Goal: Find specific page/section: Find specific page/section

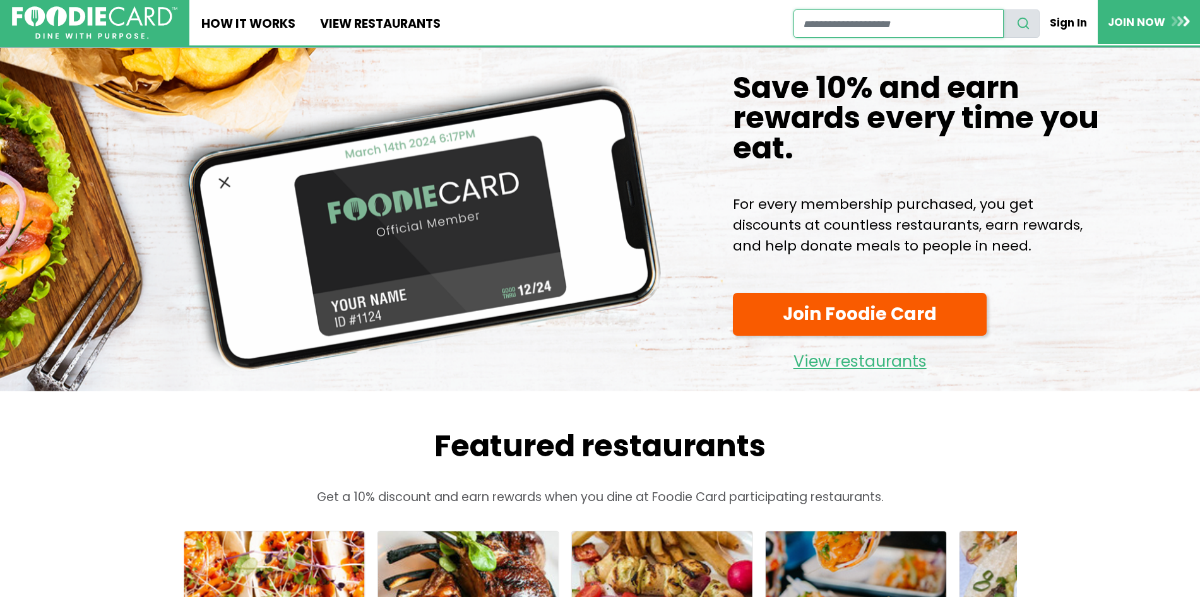
click at [844, 35] on input "restaurant search" at bounding box center [898, 23] width 210 height 28
click at [350, 22] on link "View restaurants" at bounding box center [379, 22] width 145 height 45
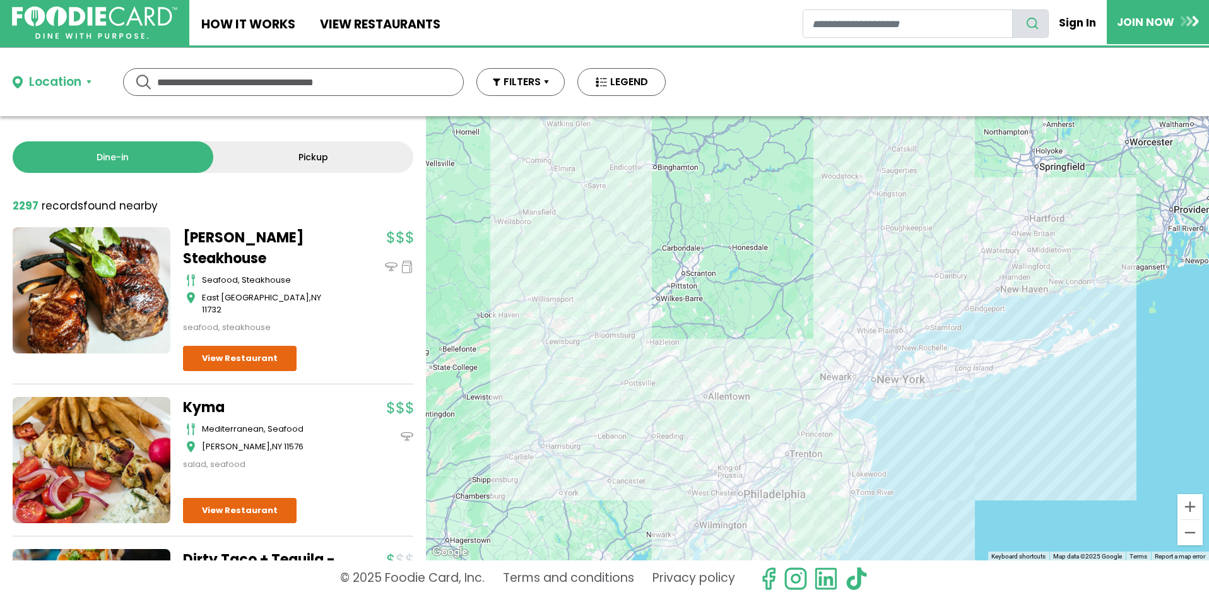
click at [251, 86] on input "text" at bounding box center [293, 82] width 273 height 27
type input "******"
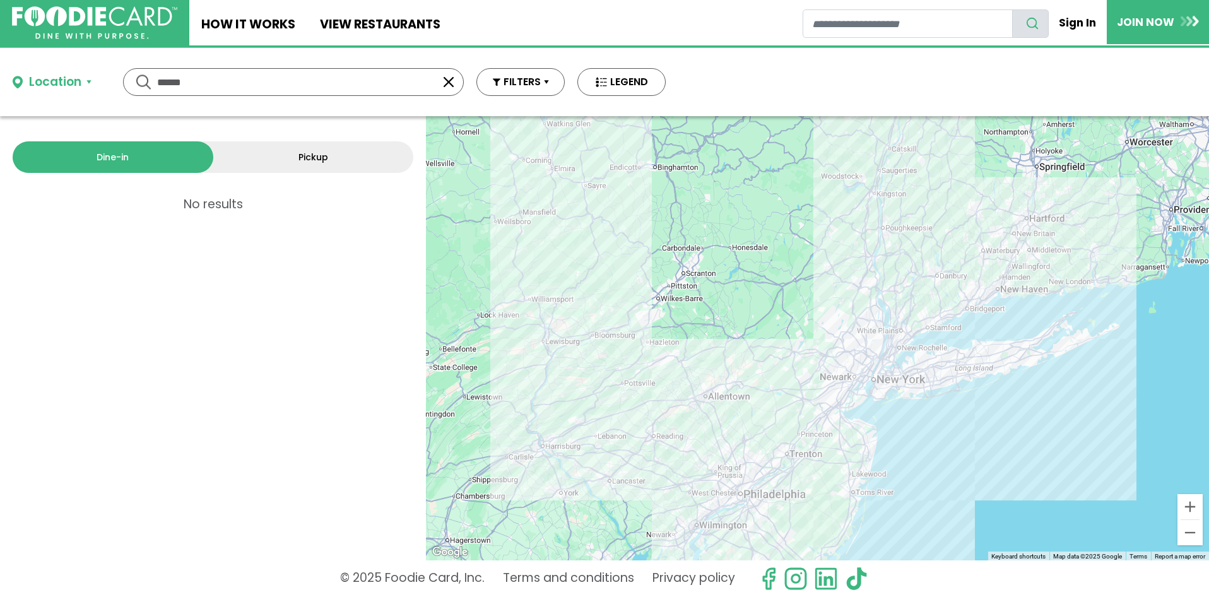
click at [230, 95] on input "******" at bounding box center [293, 82] width 273 height 27
click at [450, 88] on button "button" at bounding box center [448, 81] width 15 height 15
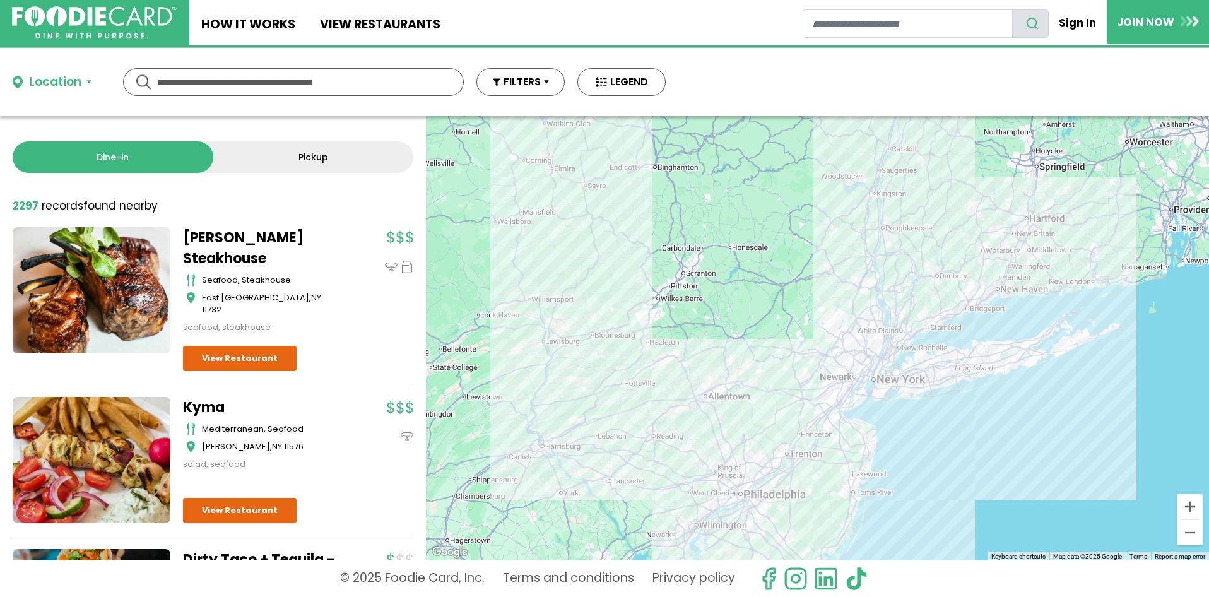
click at [81, 85] on div "Location" at bounding box center [55, 82] width 52 height 18
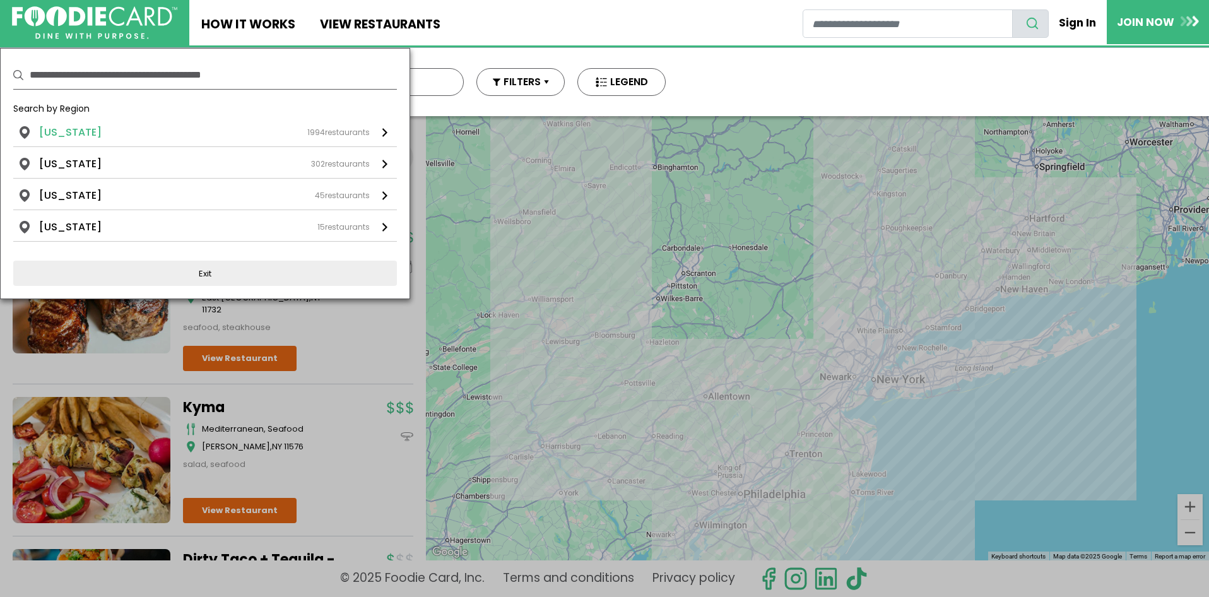
click at [83, 129] on li "[US_STATE]" at bounding box center [70, 132] width 62 height 15
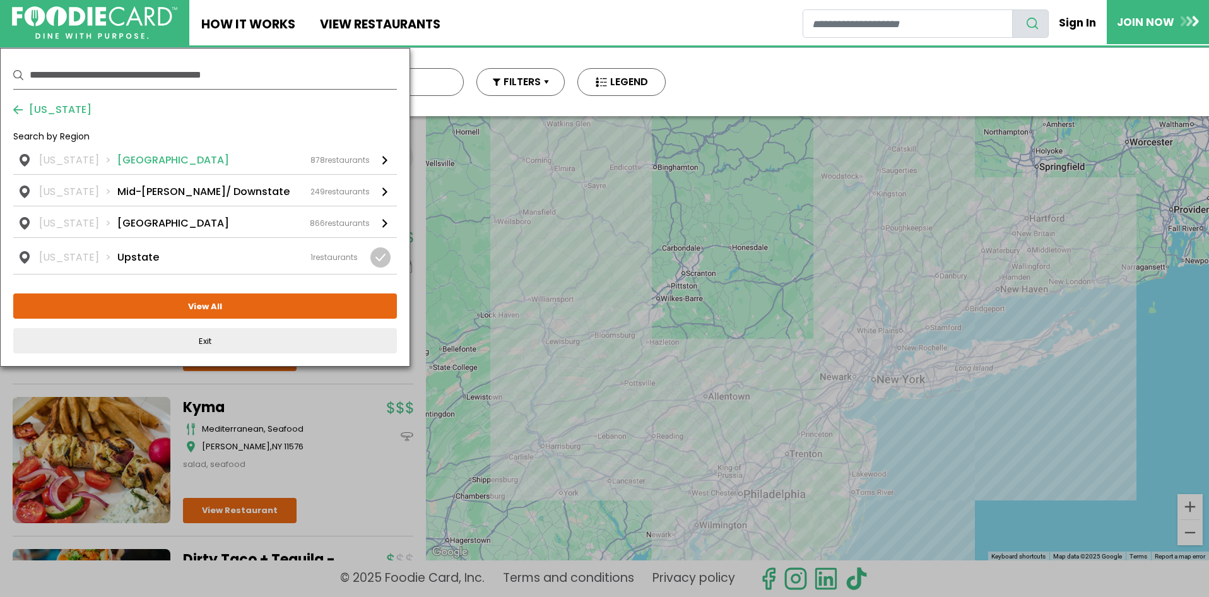
click at [167, 157] on div "[US_STATE] [GEOGRAPHIC_DATA] 878 restaurants" at bounding box center [204, 160] width 331 height 15
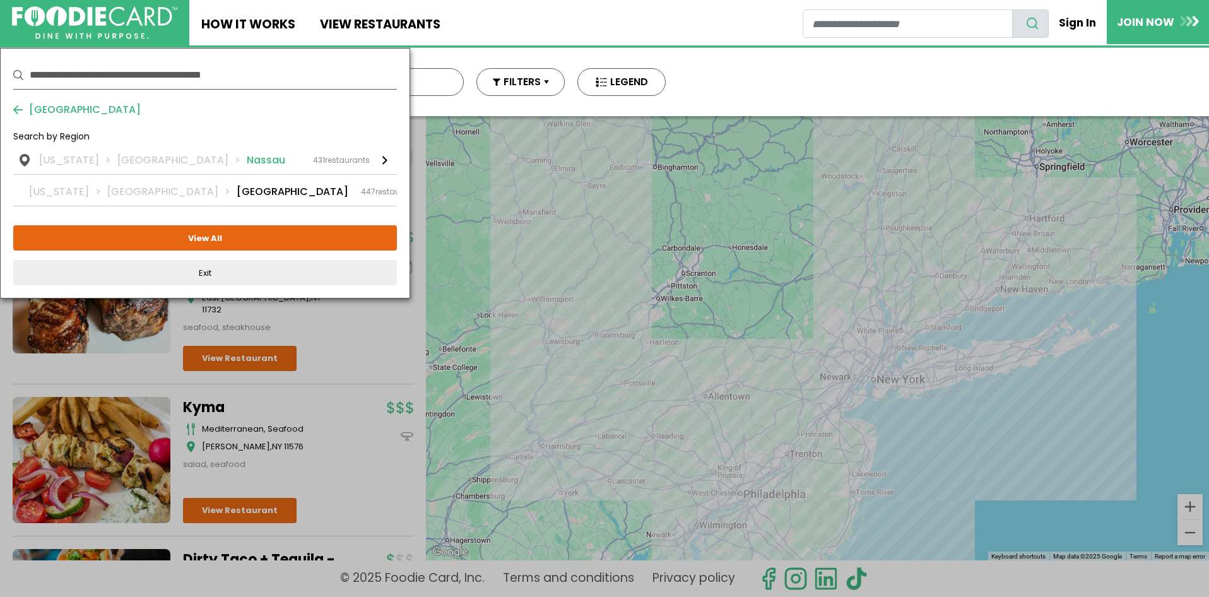
click at [247, 156] on li "Nassau" at bounding box center [266, 160] width 38 height 15
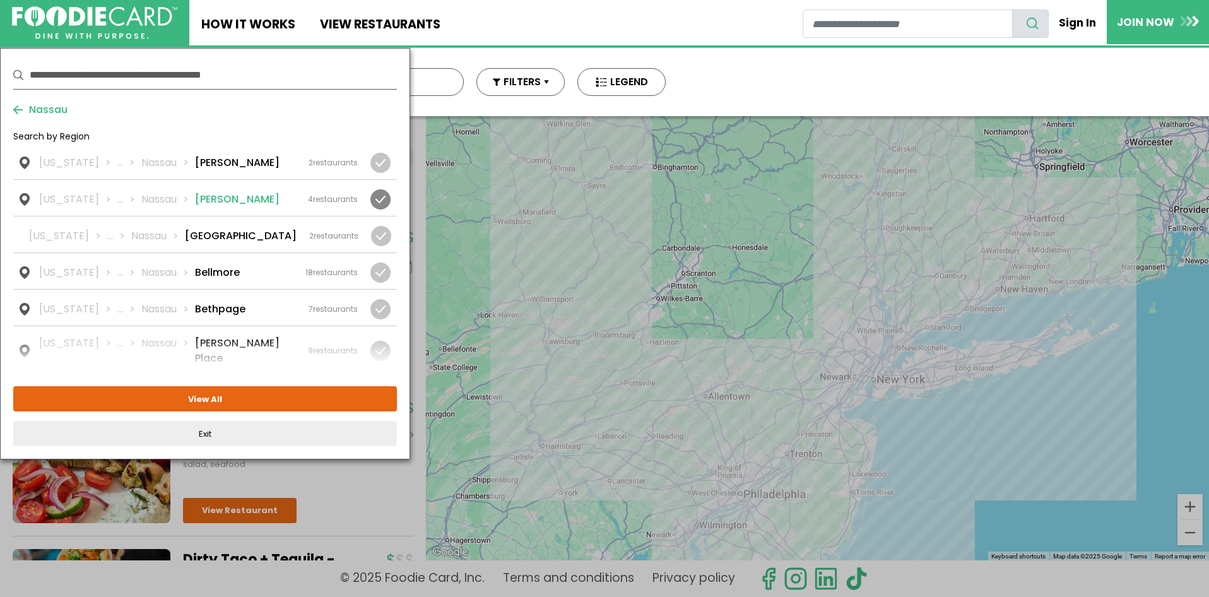
click at [207, 197] on li "[PERSON_NAME]" at bounding box center [237, 199] width 85 height 15
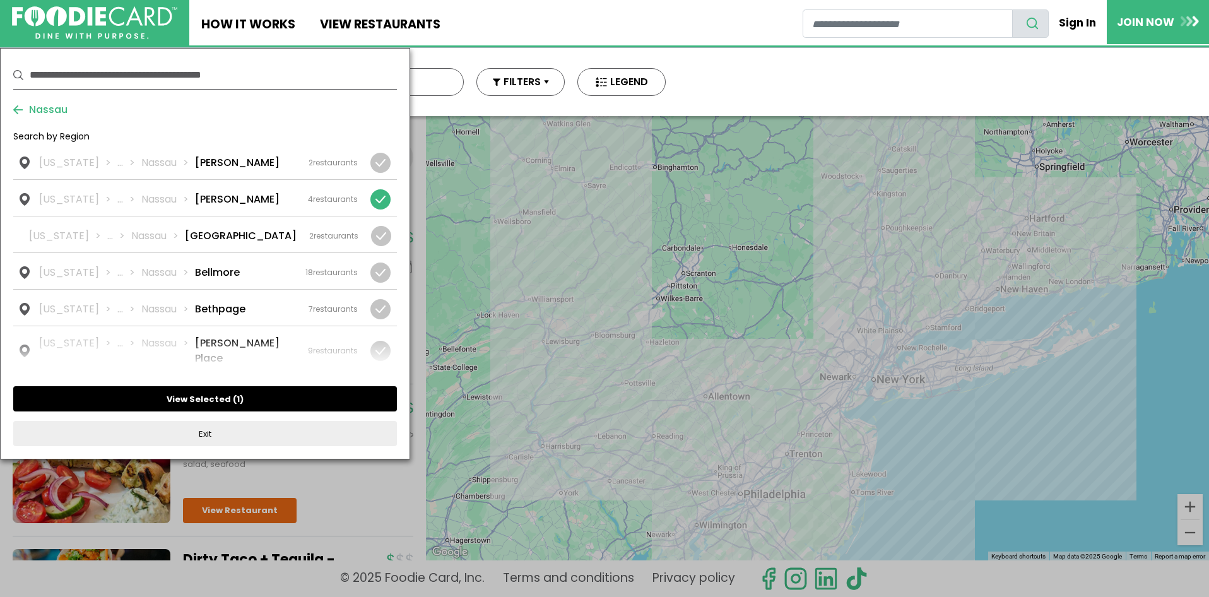
click at [240, 389] on button "View Selected ( 1 )" at bounding box center [205, 398] width 384 height 25
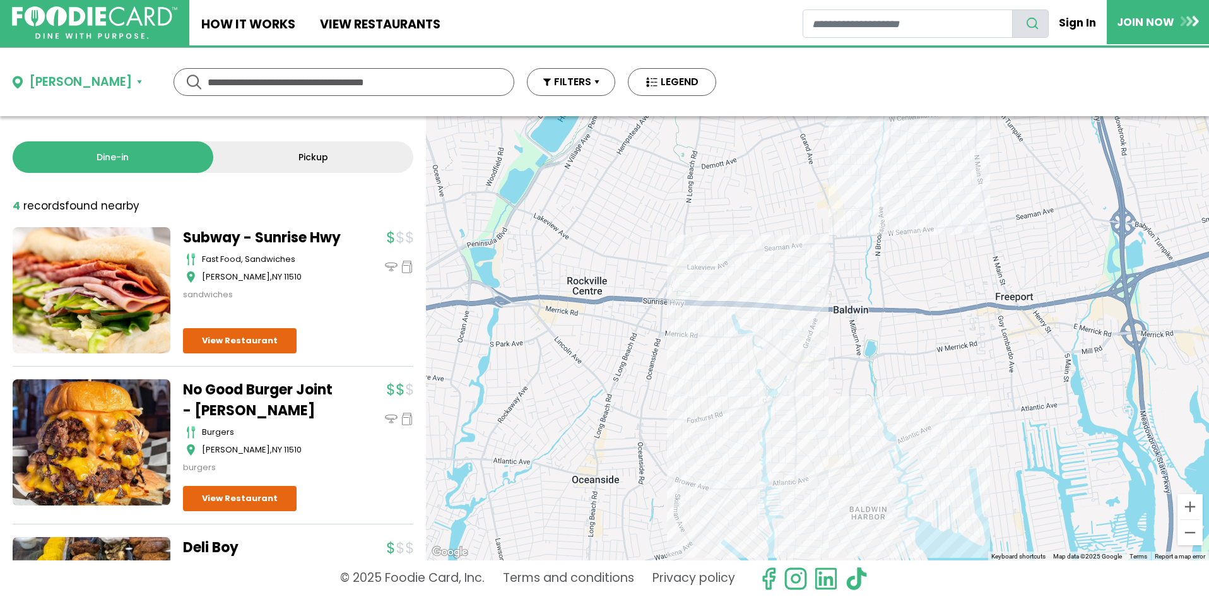
click at [53, 84] on div "[PERSON_NAME]" at bounding box center [80, 82] width 103 height 18
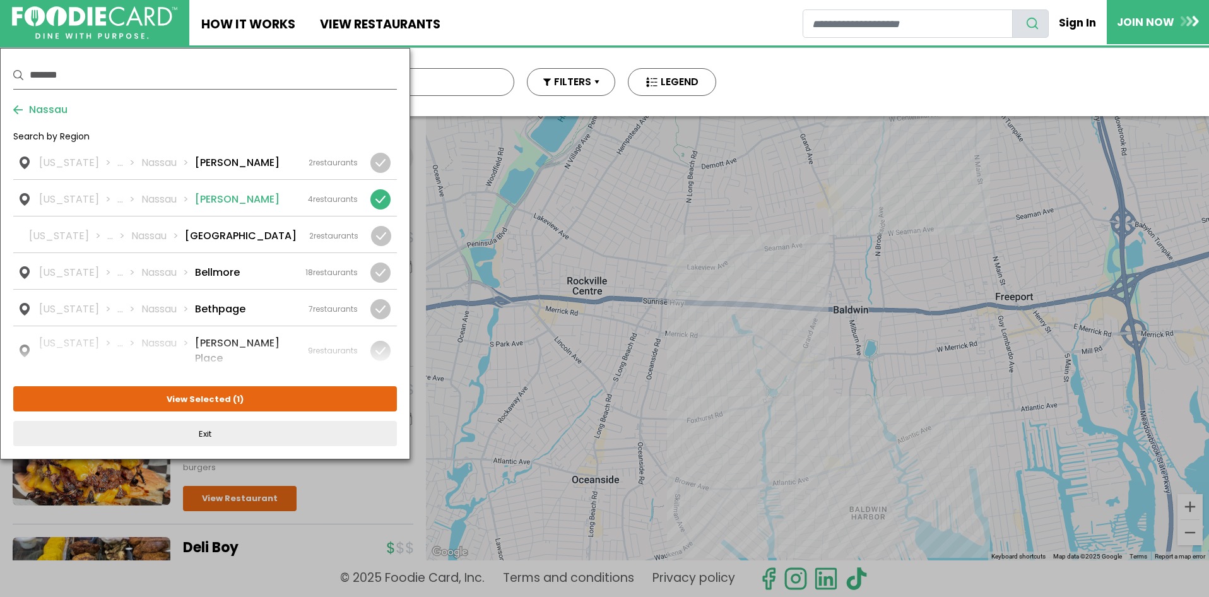
click at [367, 201] on div at bounding box center [377, 199] width 39 height 20
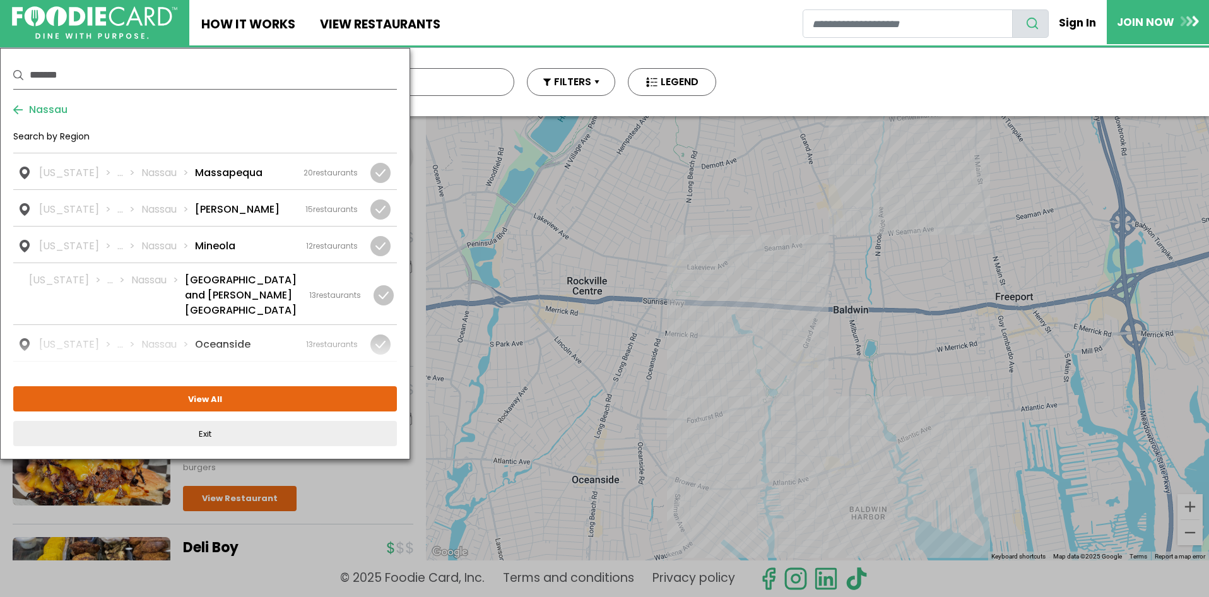
scroll to position [1262, 0]
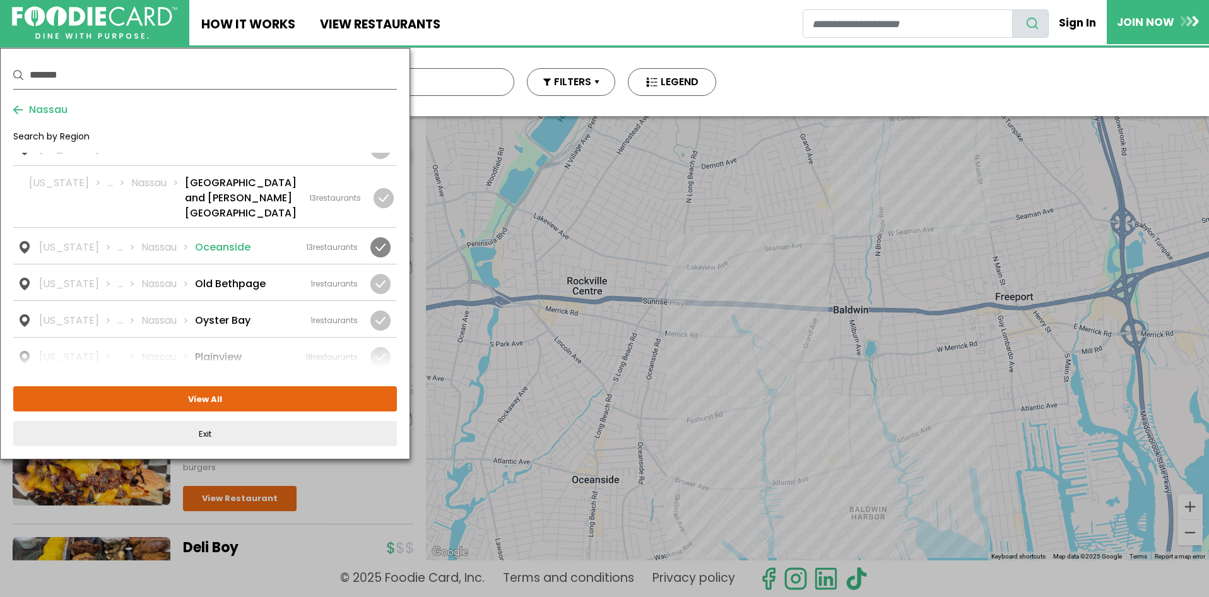
click at [336, 228] on link "[US_STATE] ... [GEOGRAPHIC_DATA] [GEOGRAPHIC_DATA] 13 restaurants" at bounding box center [205, 246] width 384 height 36
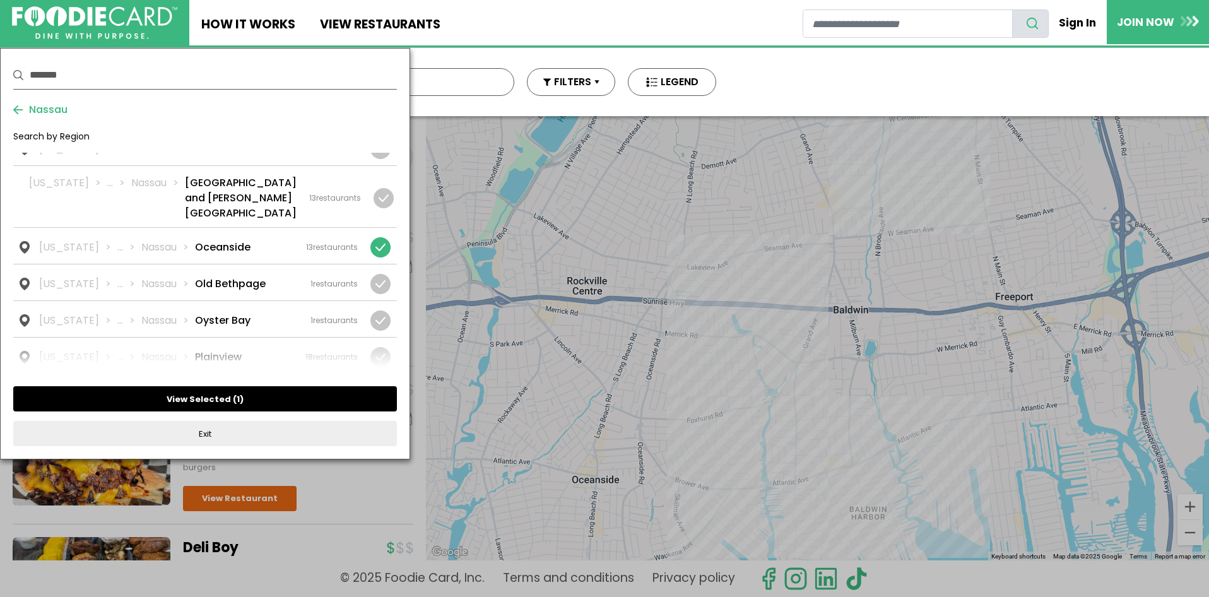
click at [281, 389] on button "View Selected ( 1 )" at bounding box center [205, 398] width 384 height 25
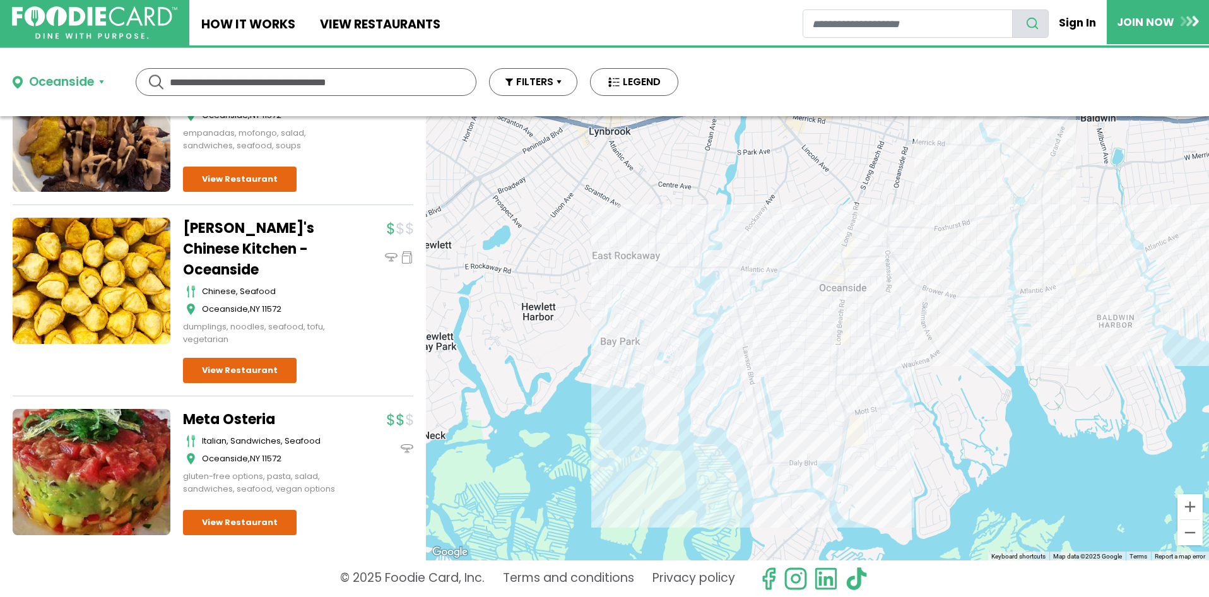
scroll to position [1749, 0]
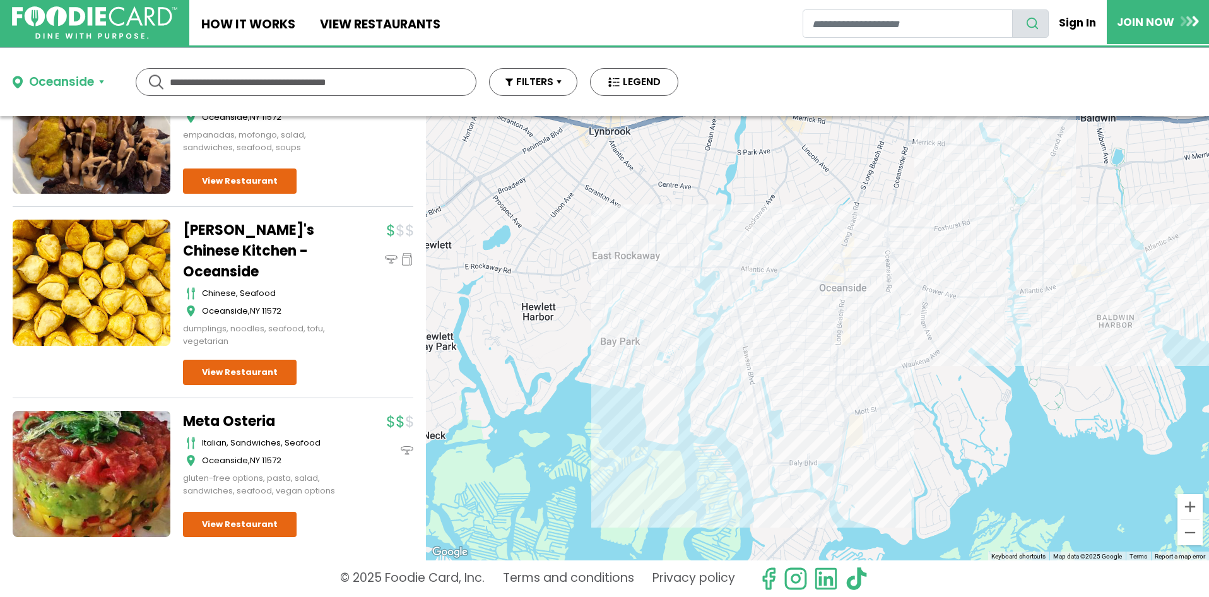
click at [73, 88] on div "Oceanside" at bounding box center [61, 82] width 65 height 18
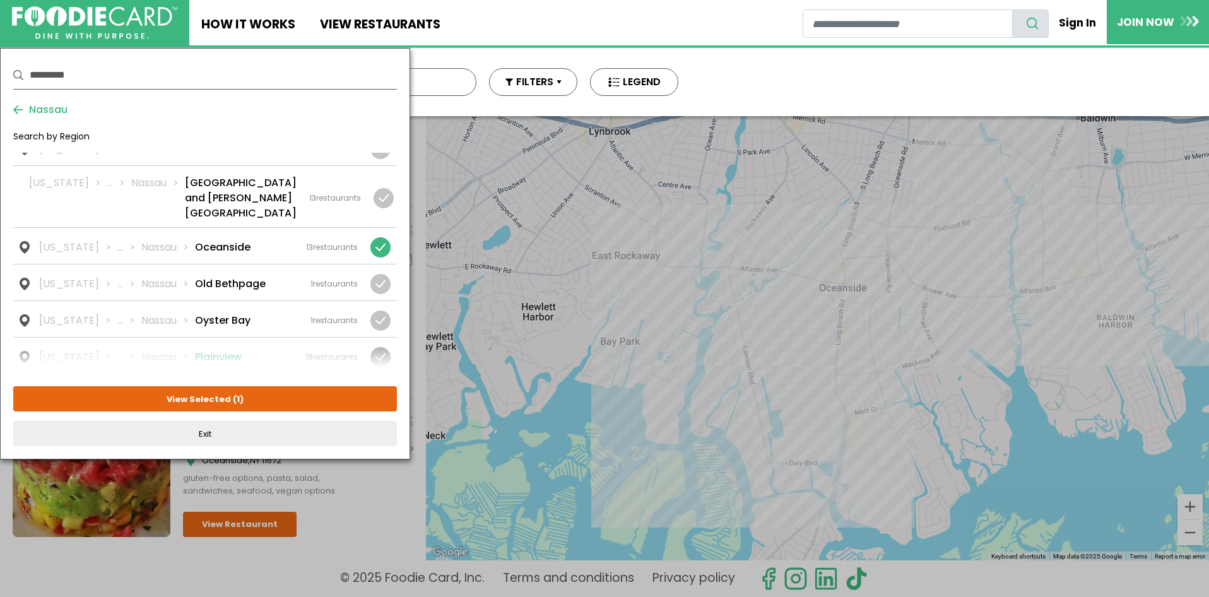
drag, startPoint x: 386, startPoint y: 187, endPoint x: 306, endPoint y: 286, distance: 127.0
click at [386, 237] on div at bounding box center [380, 247] width 20 height 20
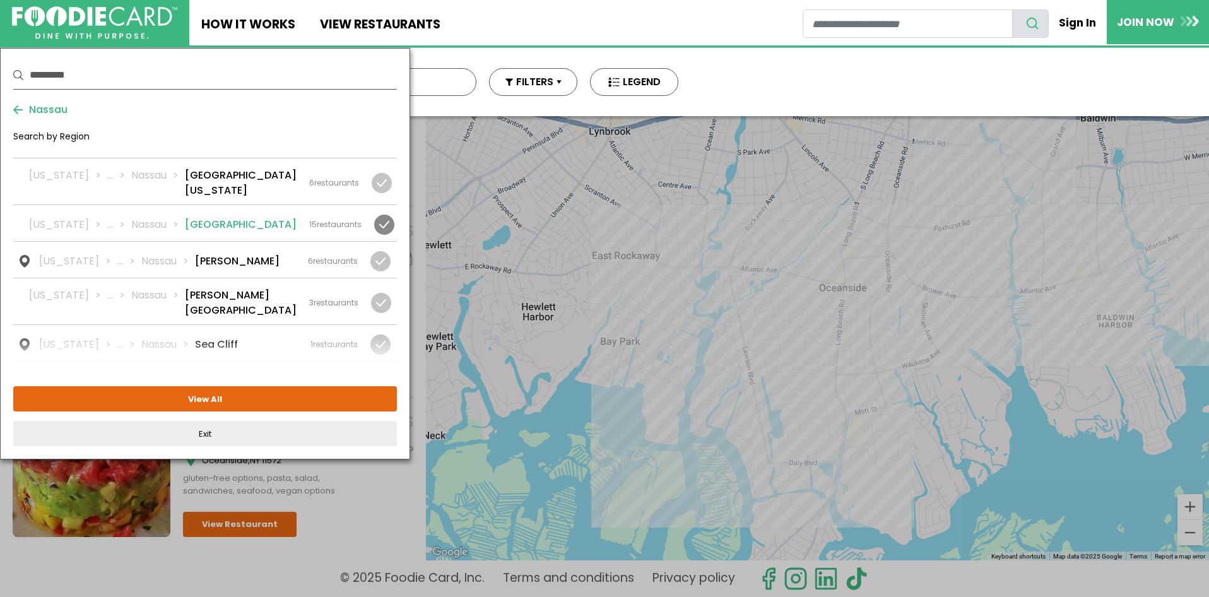
click at [222, 217] on li "[GEOGRAPHIC_DATA]" at bounding box center [241, 224] width 112 height 15
click at [196, 399] on button "View Selected ( 1 )" at bounding box center [205, 398] width 384 height 25
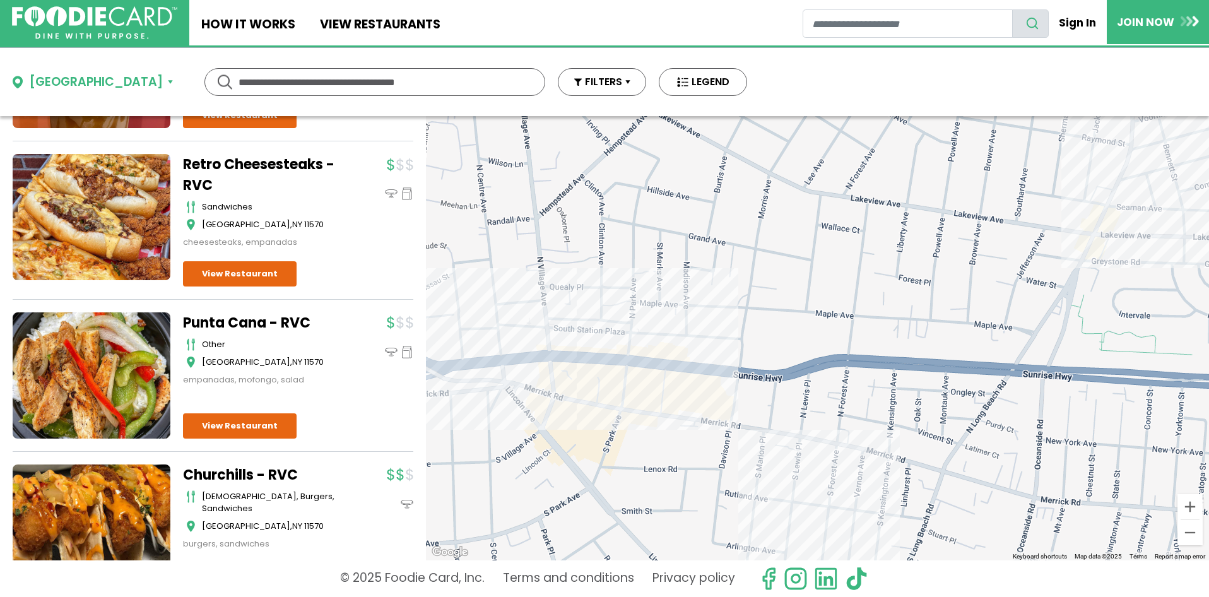
scroll to position [2019, 0]
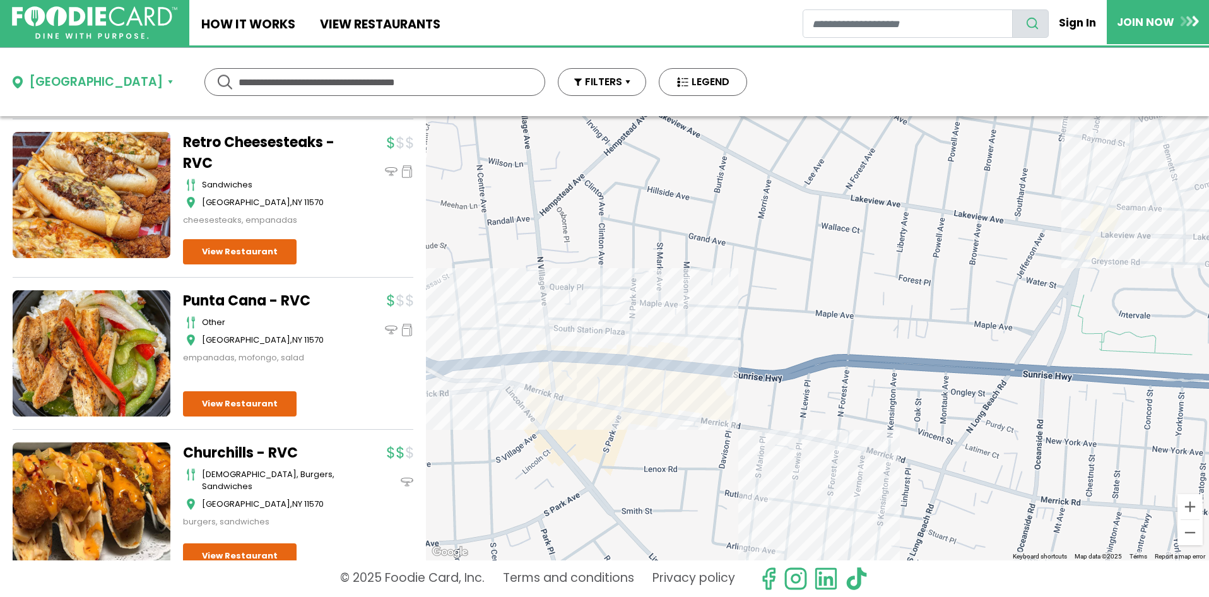
drag, startPoint x: 52, startPoint y: 83, endPoint x: 68, endPoint y: 87, distance: 16.4
click at [52, 84] on div "[GEOGRAPHIC_DATA]" at bounding box center [96, 82] width 134 height 18
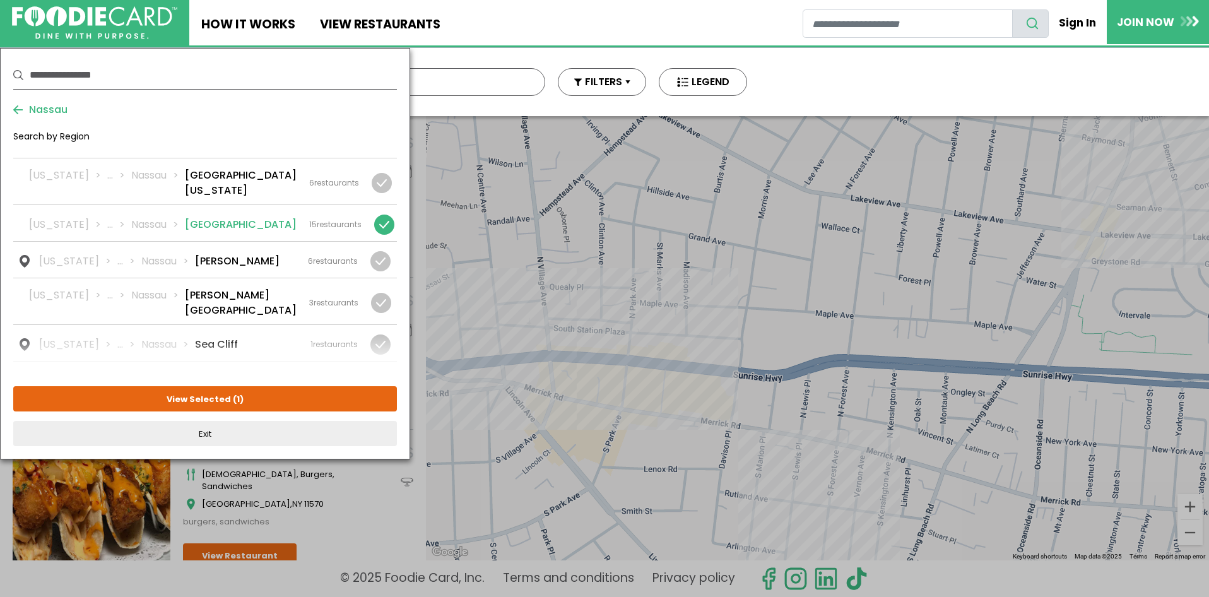
click at [381, 215] on div at bounding box center [384, 225] width 20 height 20
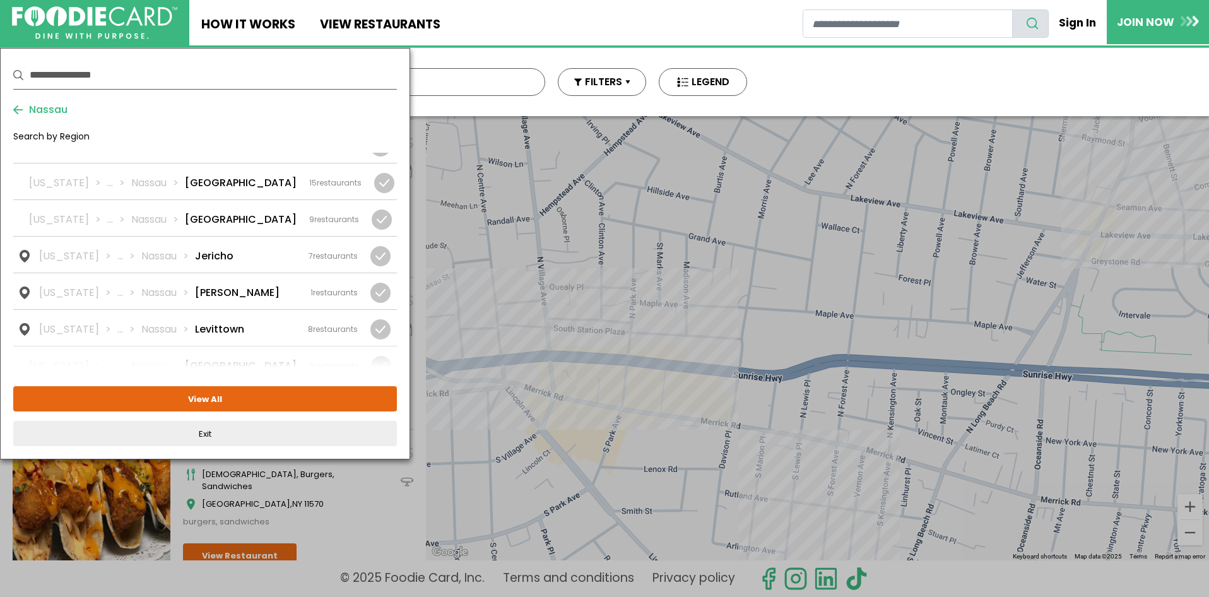
scroll to position [757, 0]
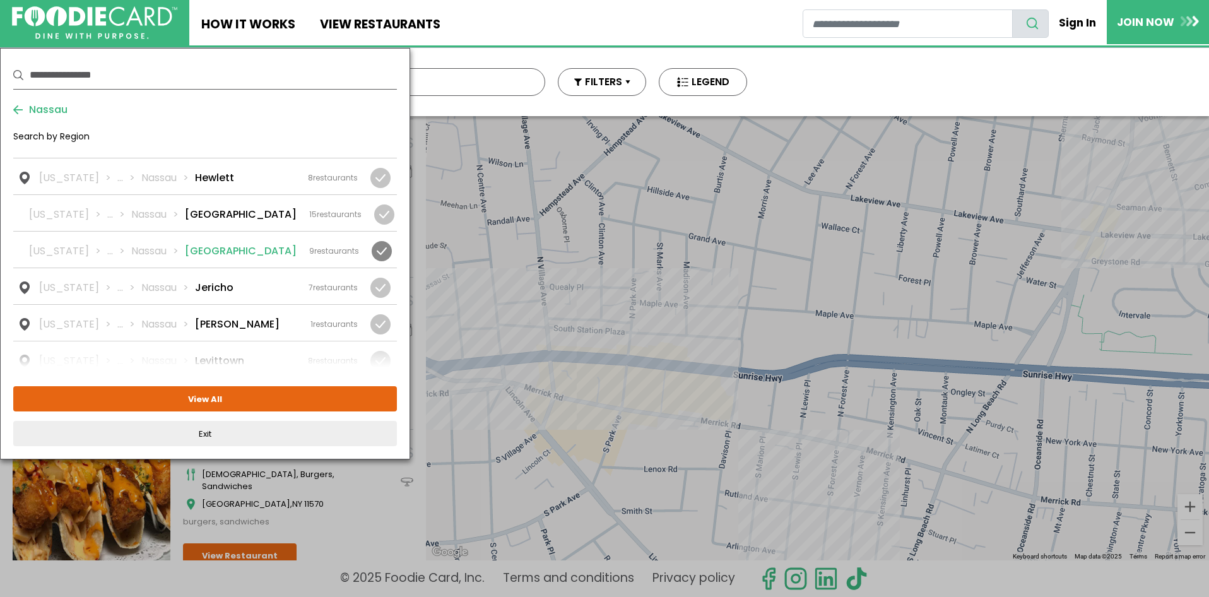
click at [259, 244] on div "[US_STATE] ... [GEOGRAPHIC_DATA] [GEOGRAPHIC_DATA] 9 restaurants" at bounding box center [194, 251] width 330 height 15
click at [271, 384] on div "**********" at bounding box center [205, 253] width 384 height 385
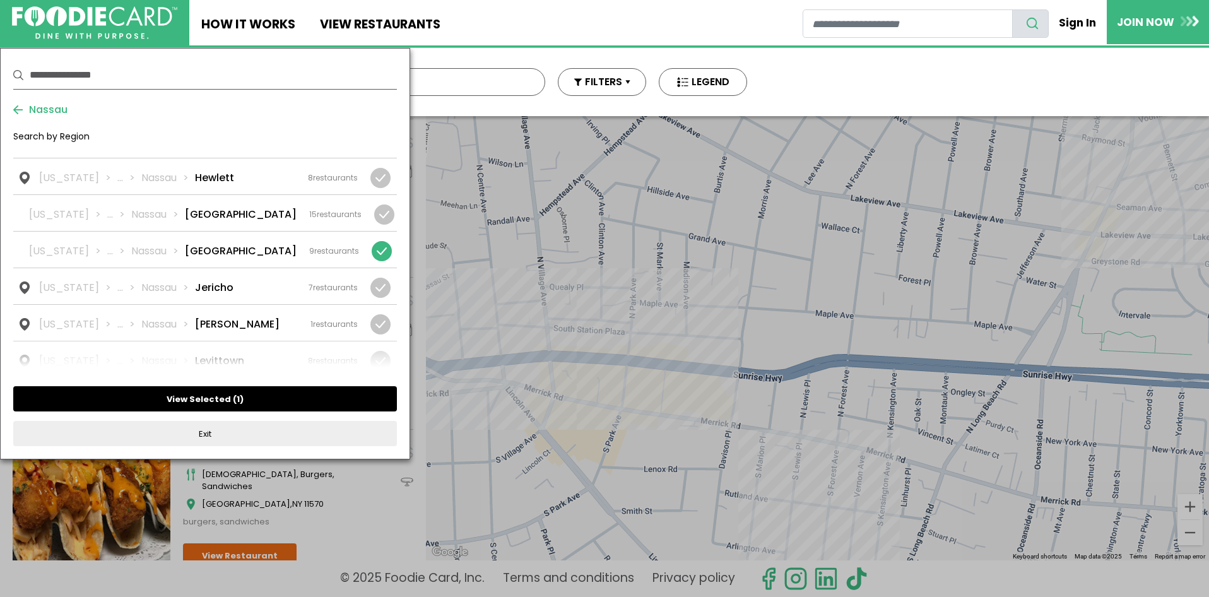
click at [270, 394] on button "View Selected ( 1 )" at bounding box center [205, 398] width 384 height 25
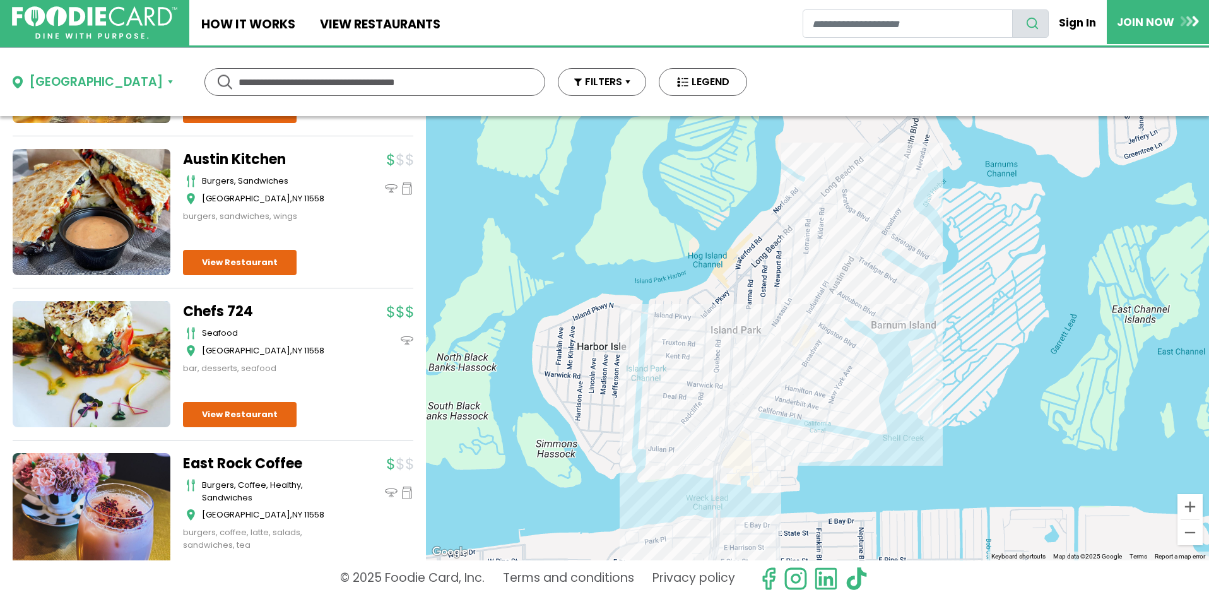
scroll to position [1010, 0]
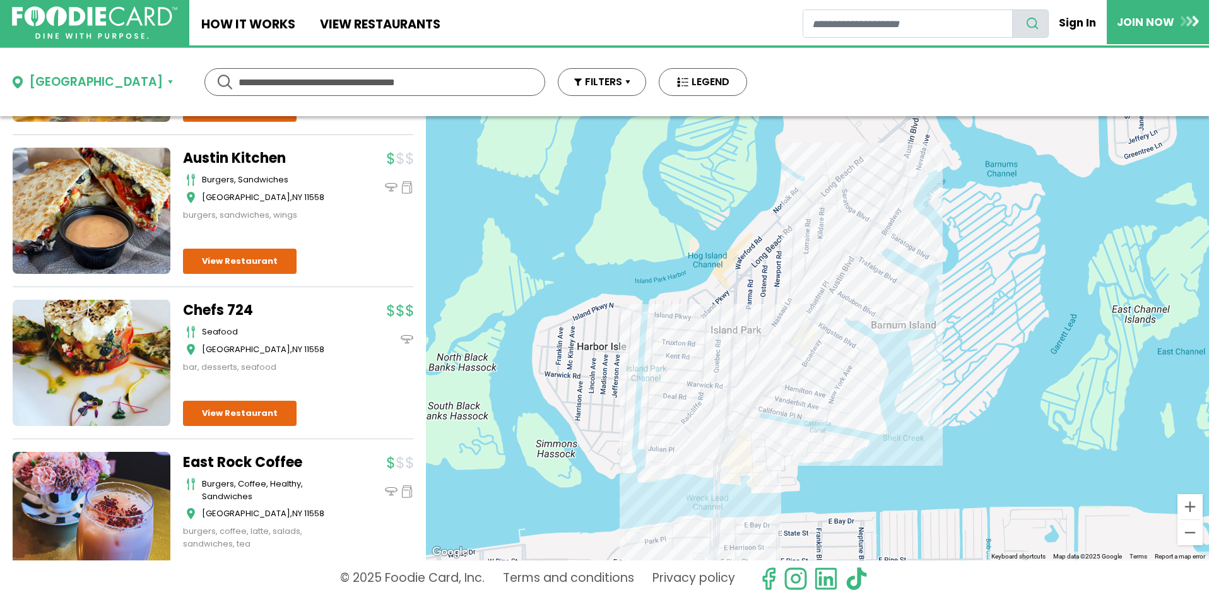
click at [224, 150] on link "Austin Kitchen" at bounding box center [262, 158] width 158 height 21
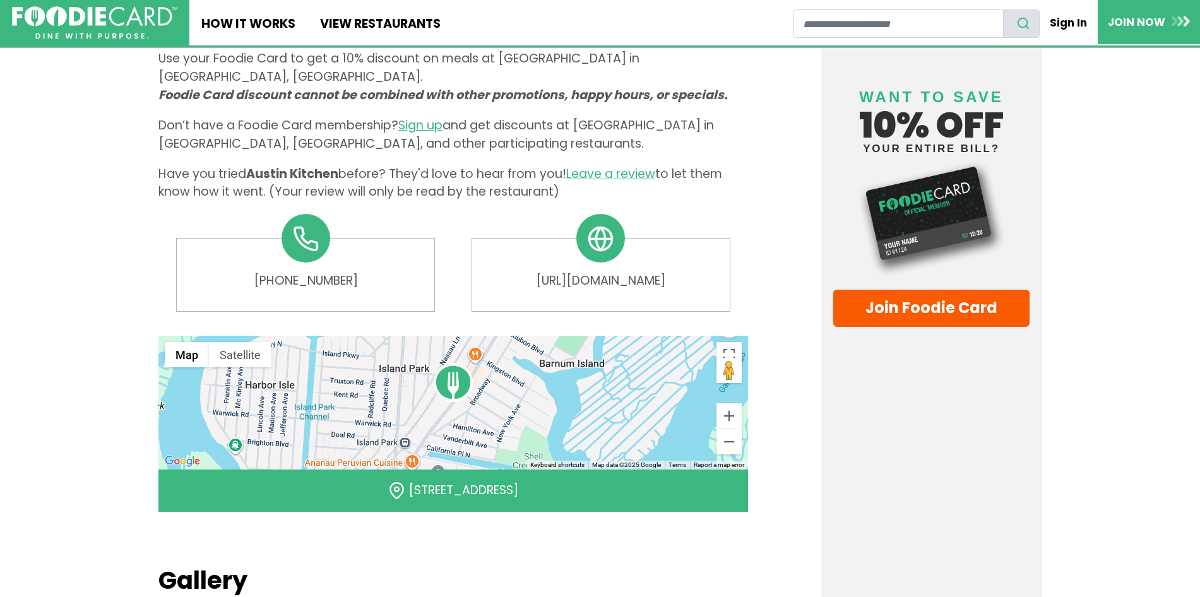
scroll to position [757, 0]
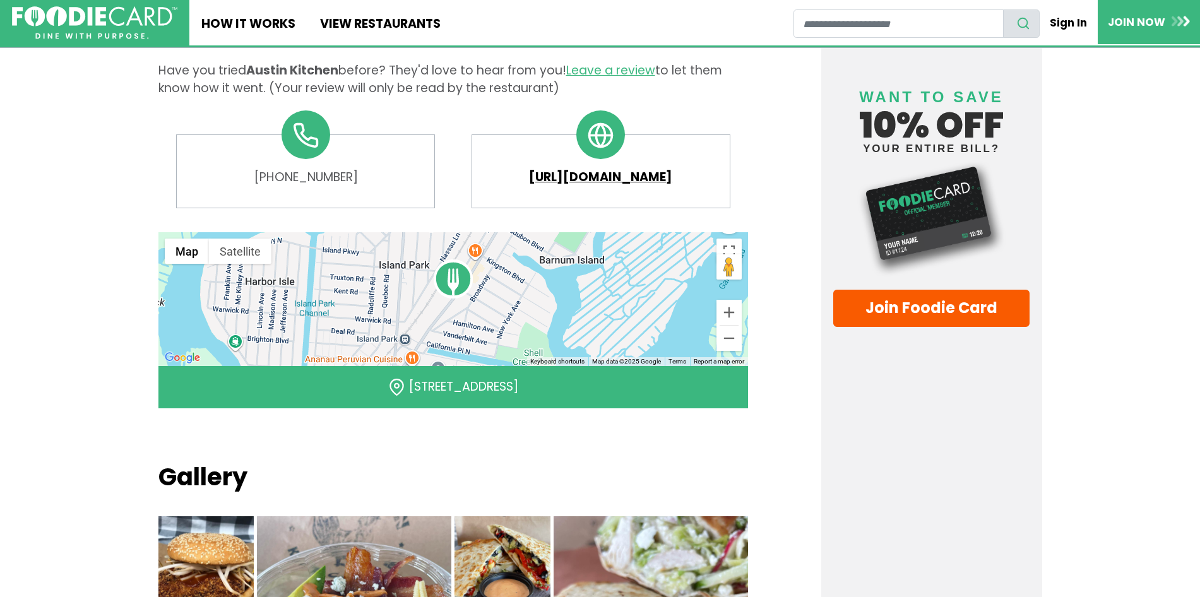
click at [552, 168] on link "https://www.eataustinkitchen.com" at bounding box center [600, 177] width 233 height 18
